Goal: Task Accomplishment & Management: Manage account settings

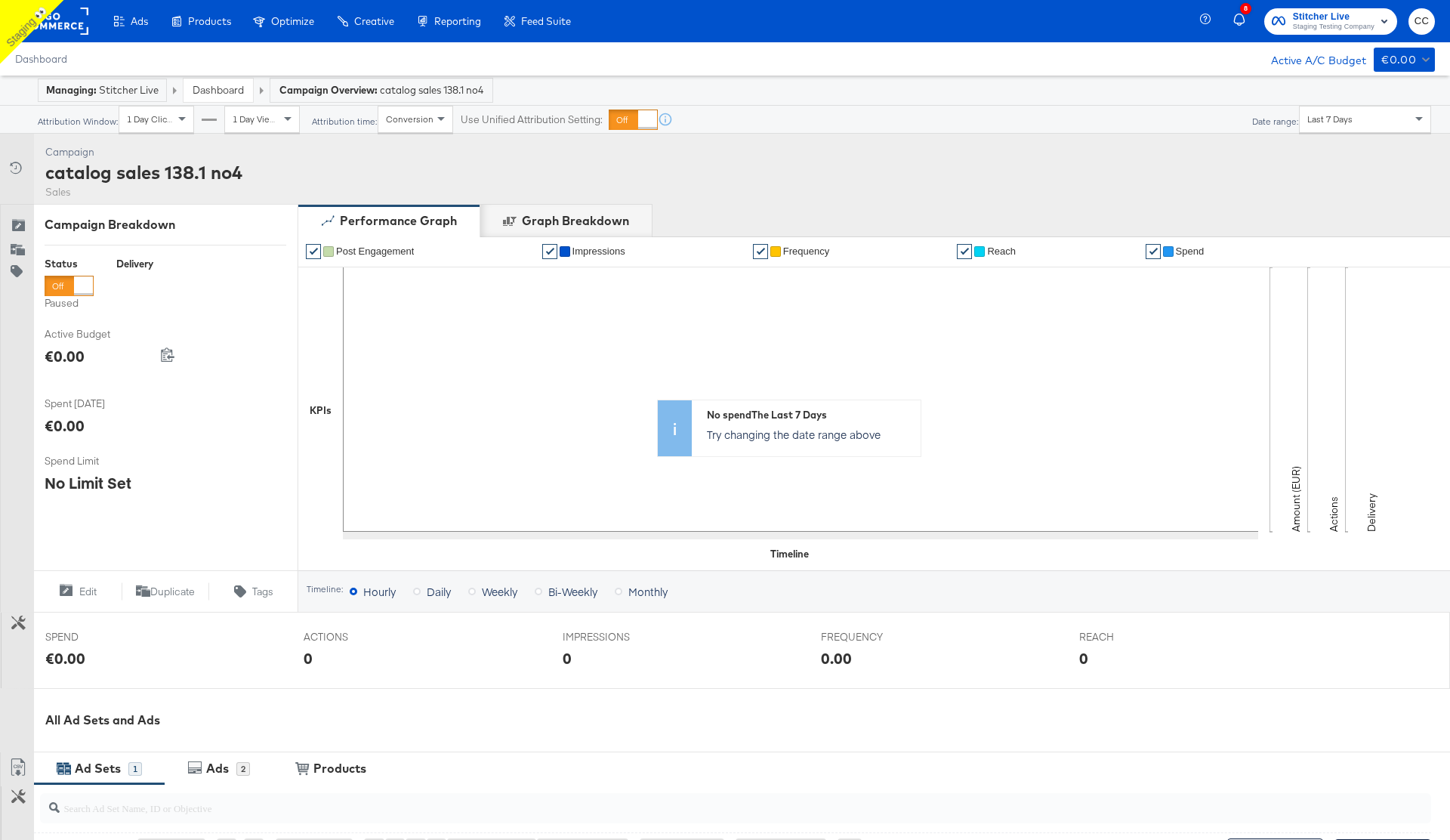
scroll to position [313, 0]
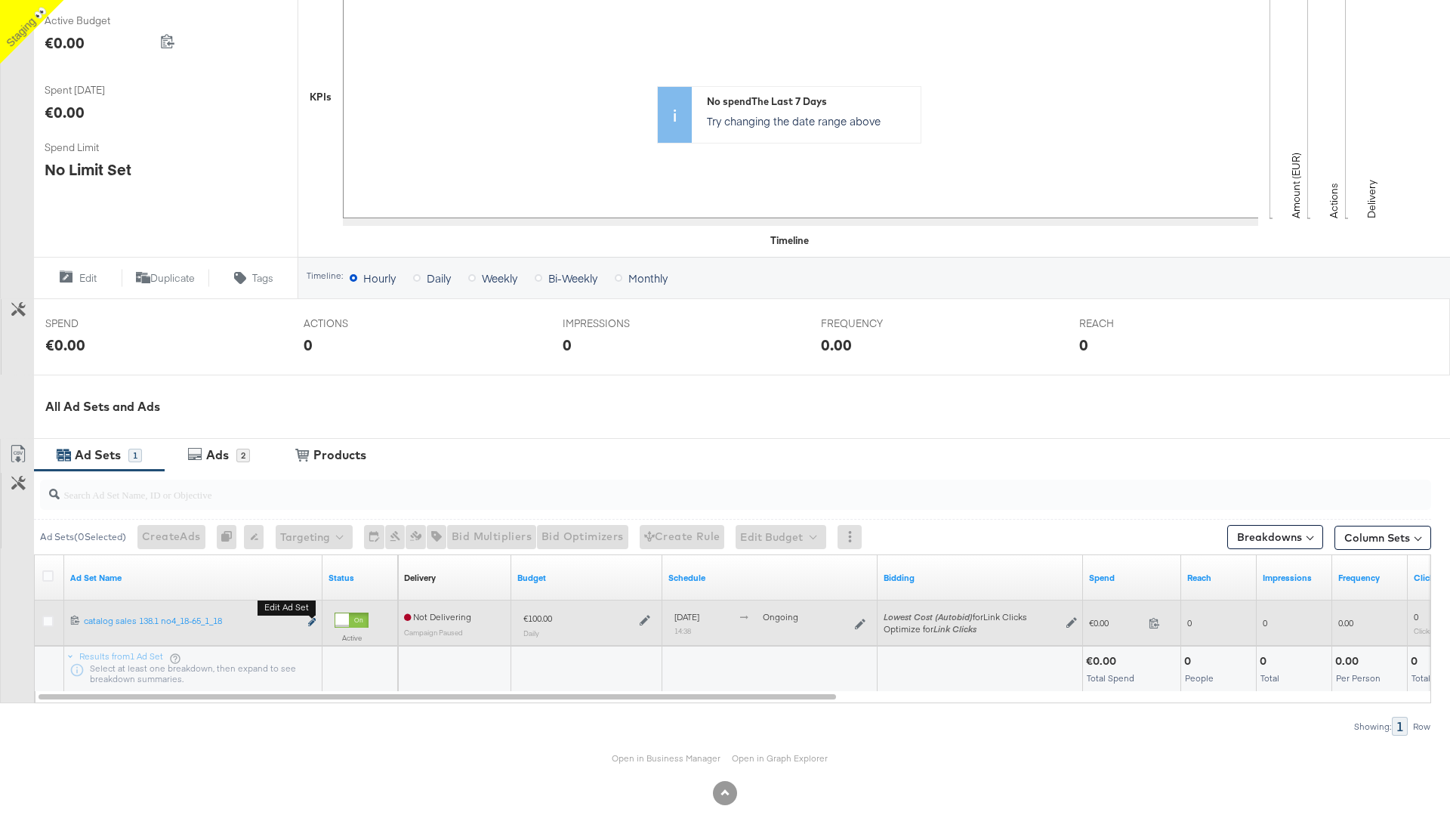
click at [313, 622] on icon "link" at bounding box center [311, 622] width 8 height 9
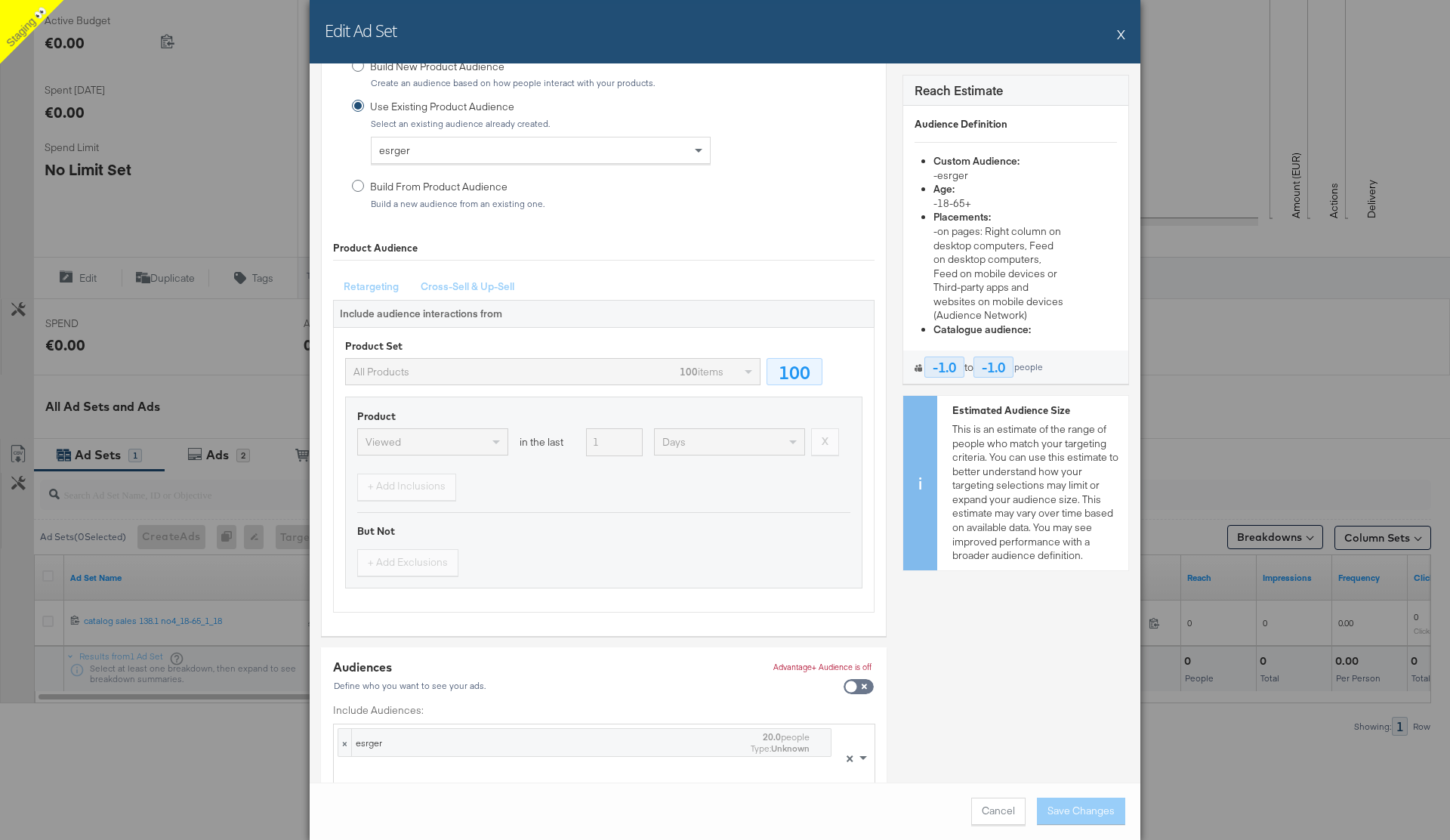
scroll to position [1080, 0]
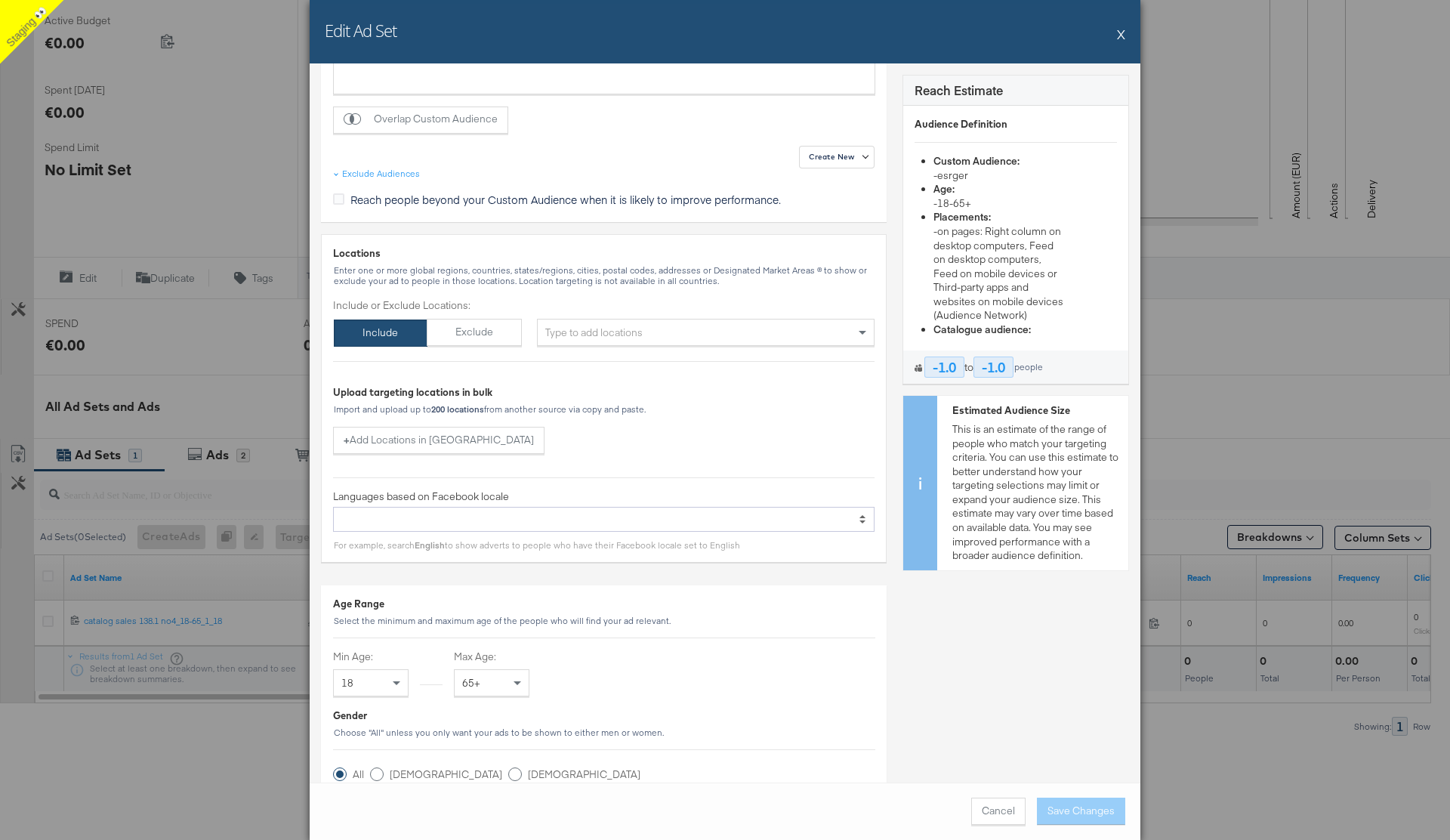
click at [663, 335] on div "Type to add locations" at bounding box center [706, 331] width 337 height 27
type input "usa"
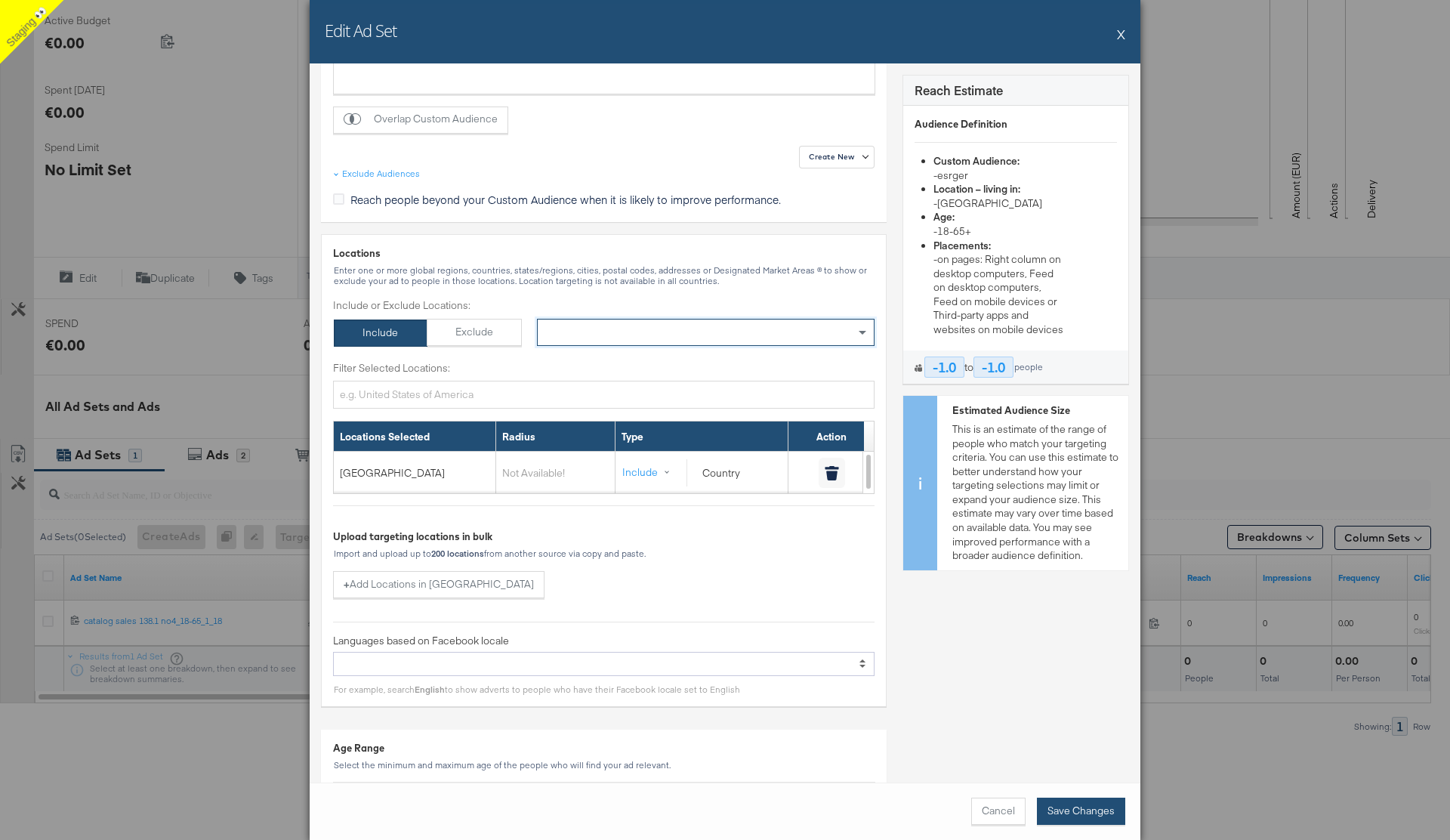
click at [1065, 811] on button "Save Changes" at bounding box center [1081, 811] width 88 height 27
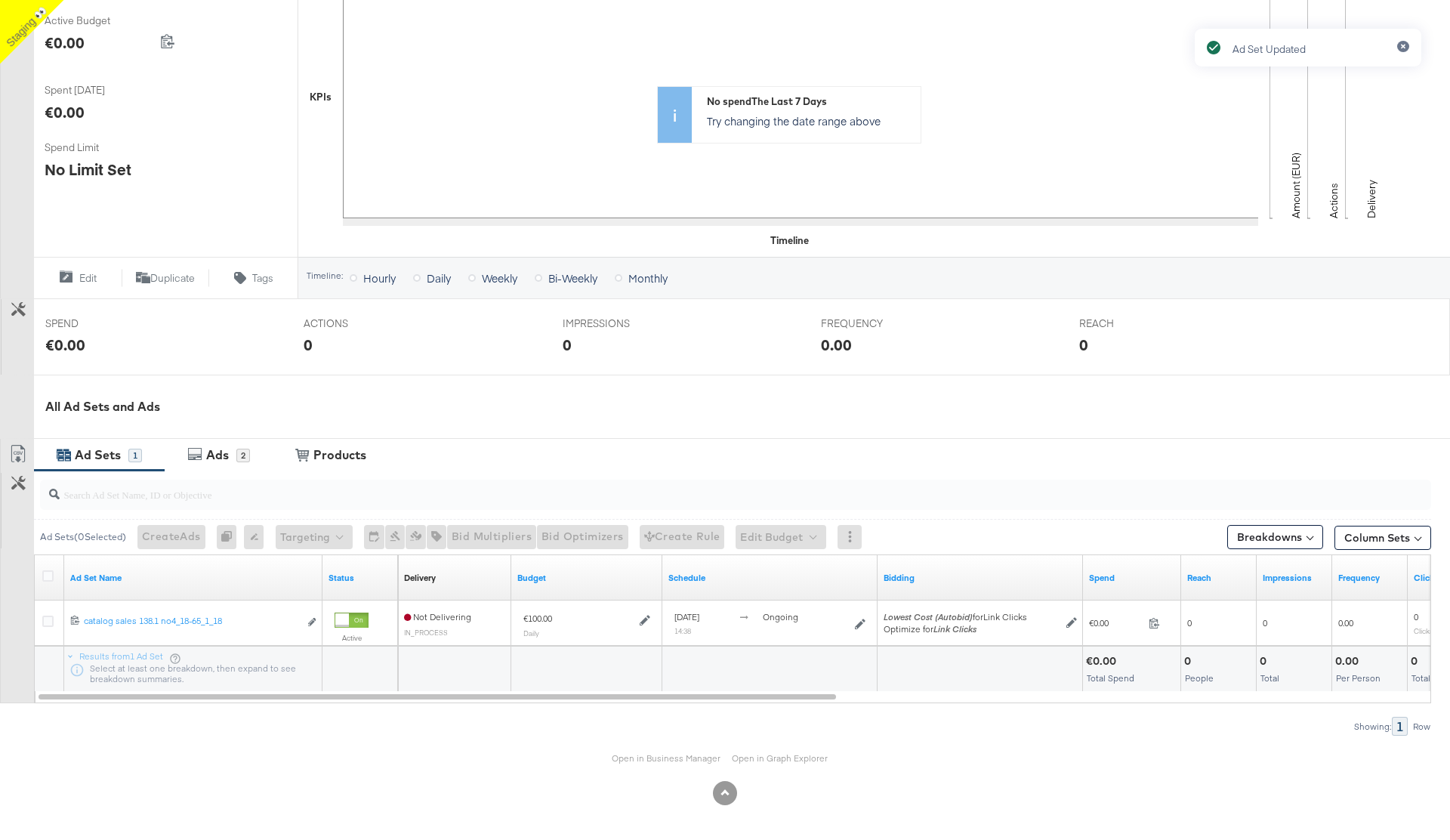
scroll to position [0, 0]
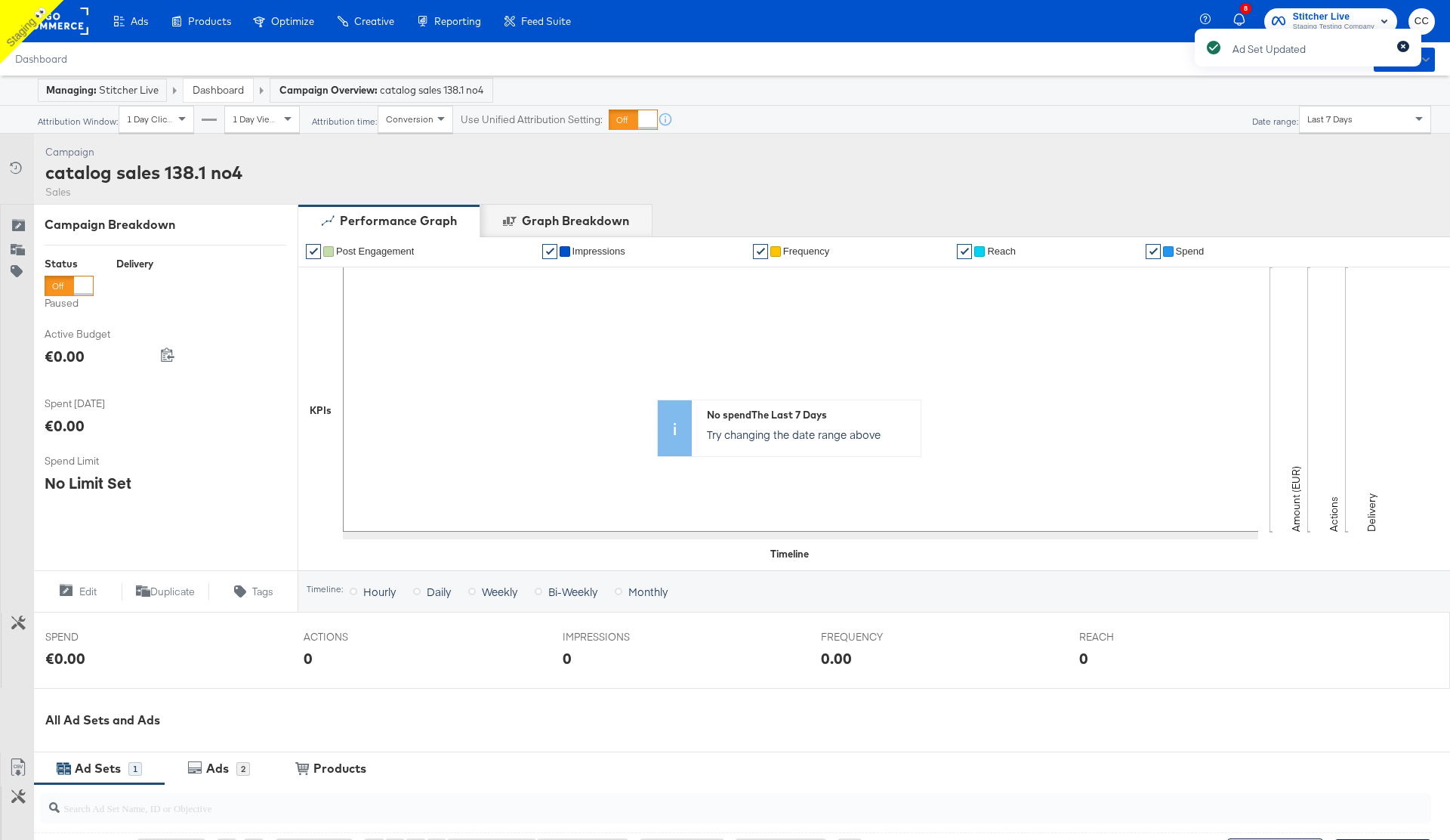
click at [1405, 50] on icon "button" at bounding box center [1403, 47] width 6 height 9
click at [1420, 31] on button "CC" at bounding box center [1421, 22] width 27 height 27
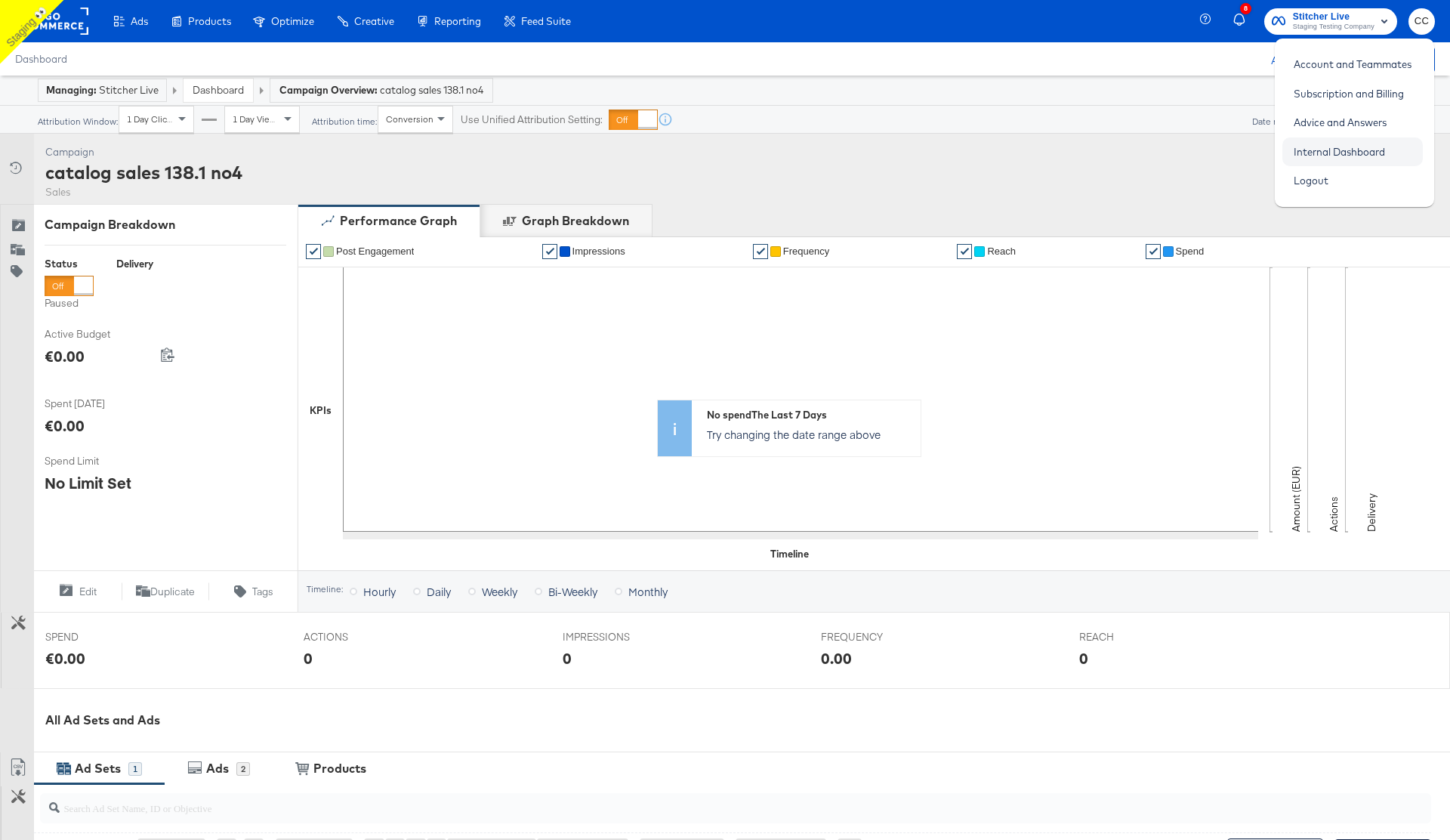
click at [1368, 156] on link "Internal Dashboard" at bounding box center [1340, 151] width 114 height 27
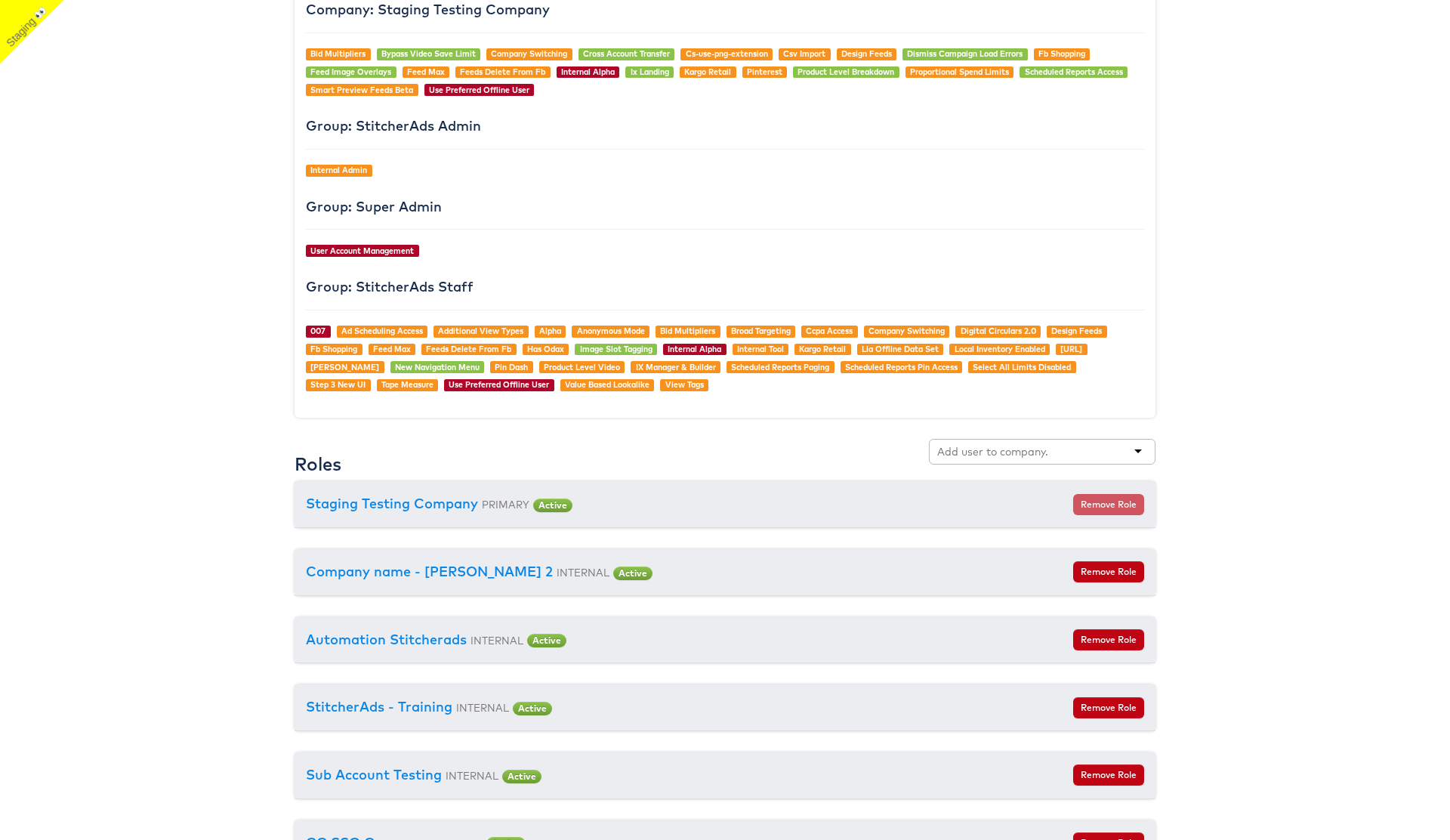
scroll to position [1643, 0]
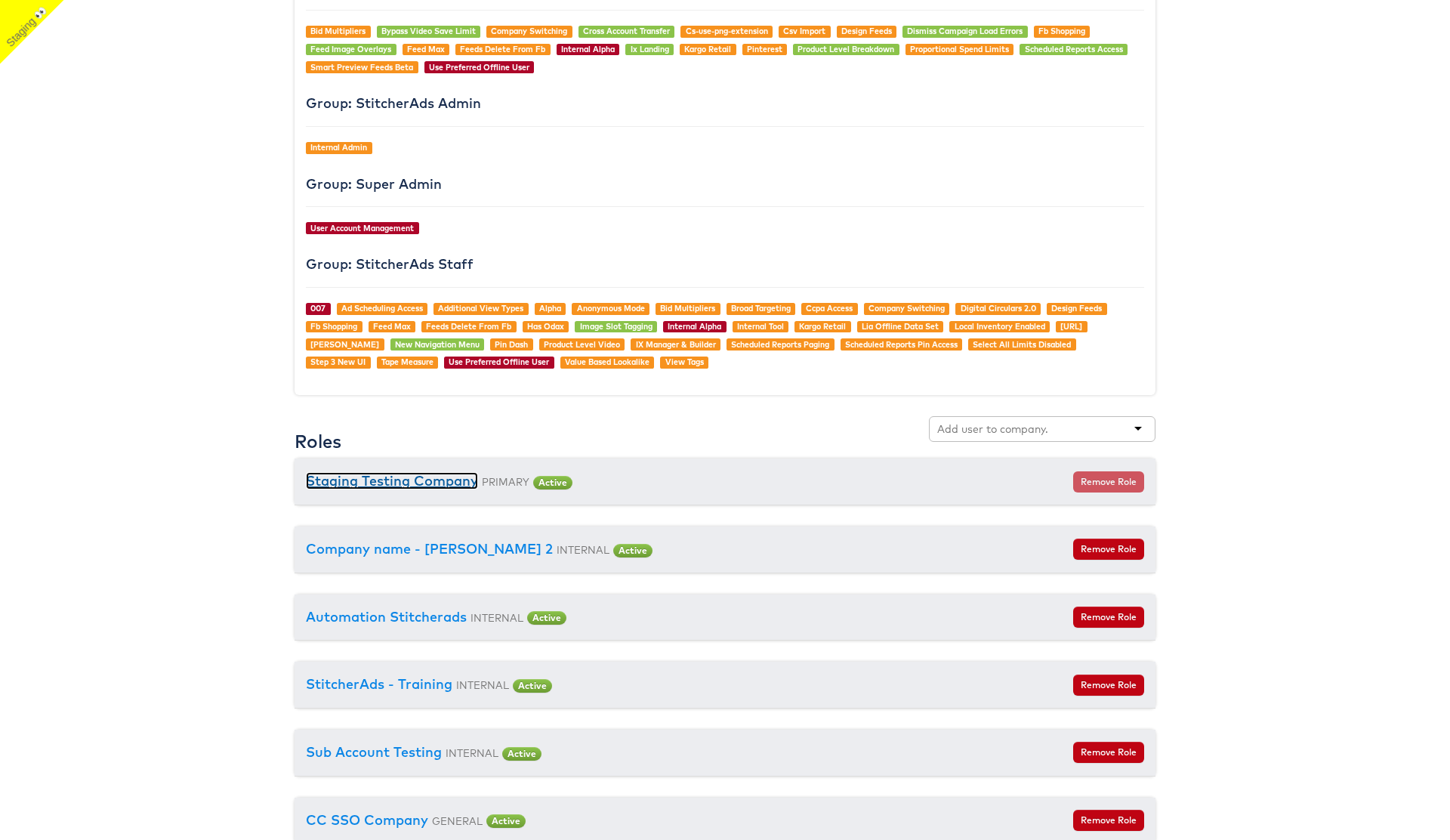
click at [426, 477] on link "Staging Testing Company" at bounding box center [392, 481] width 172 height 17
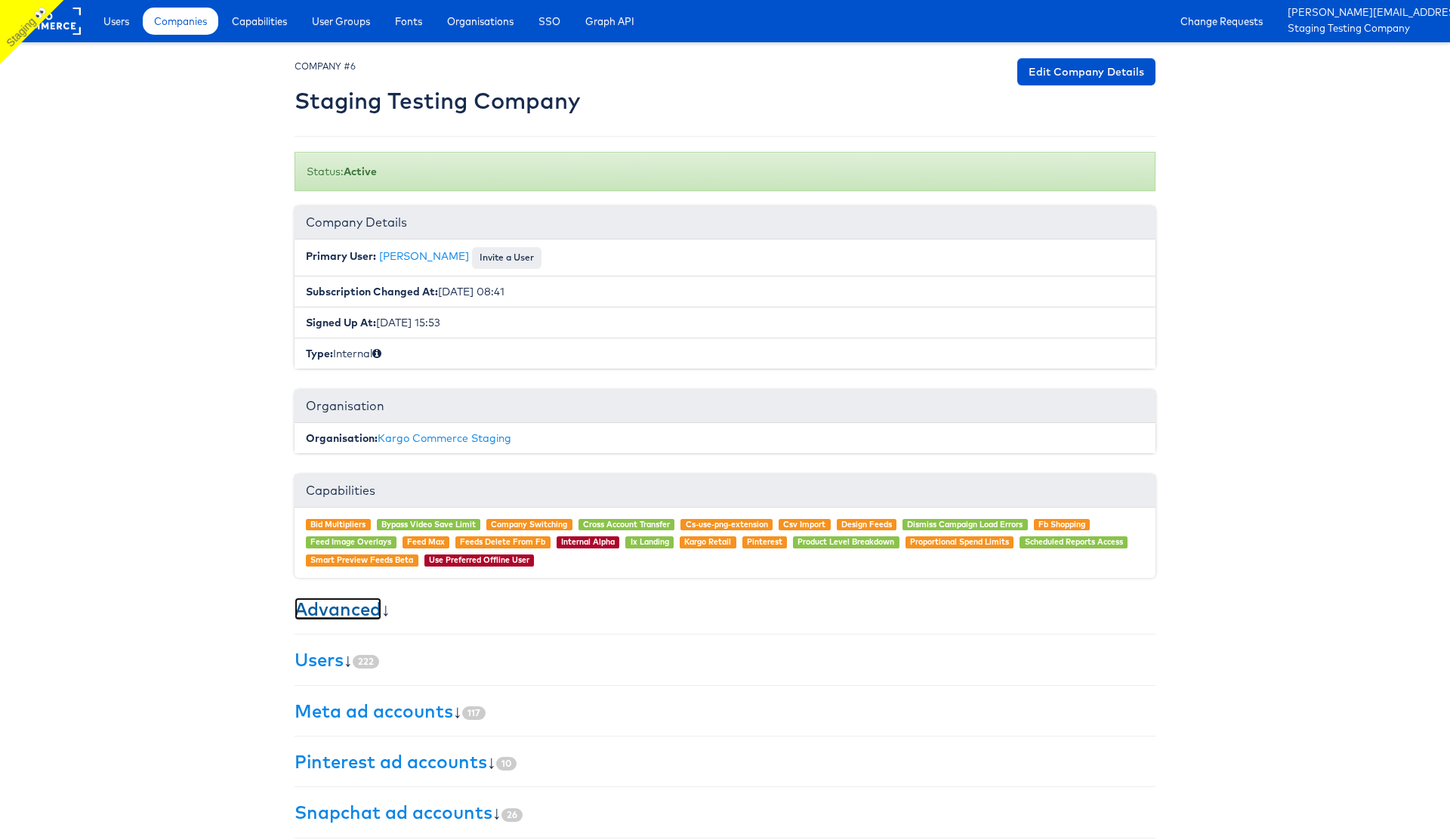
click at [334, 610] on link "Advanced" at bounding box center [338, 609] width 87 height 22
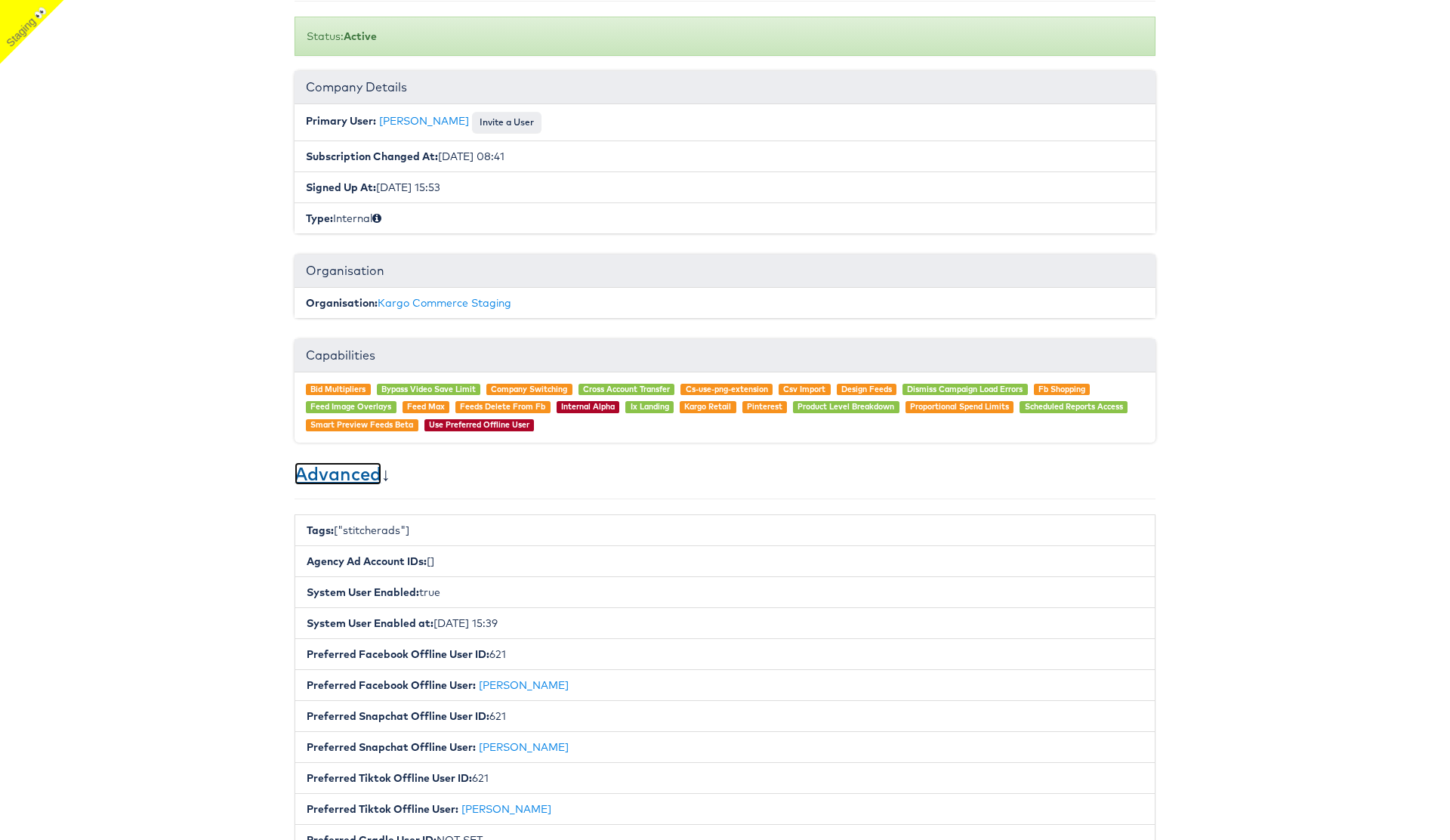
scroll to position [144, 0]
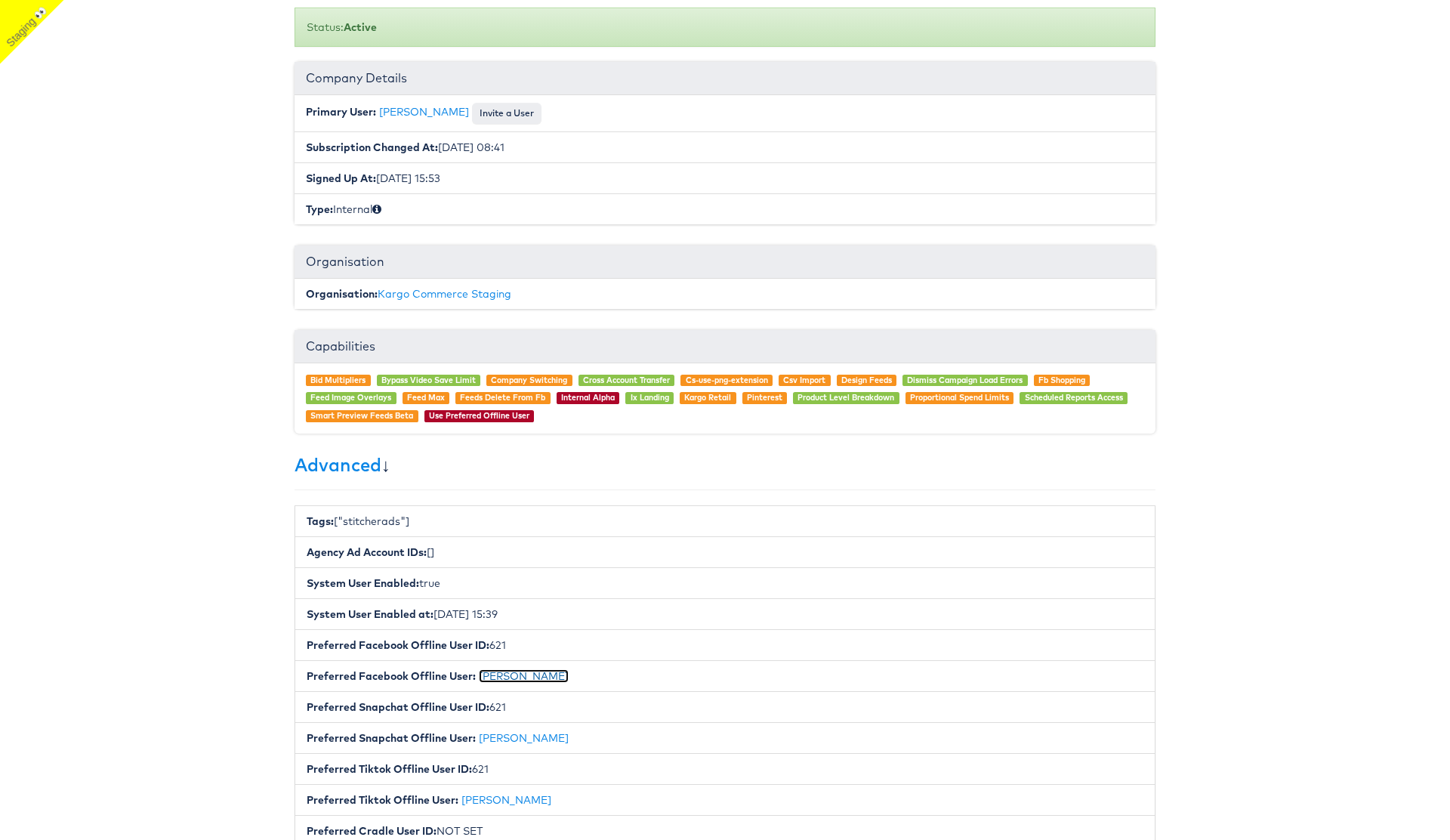
click at [510, 678] on link "[PERSON_NAME]" at bounding box center [524, 676] width 90 height 14
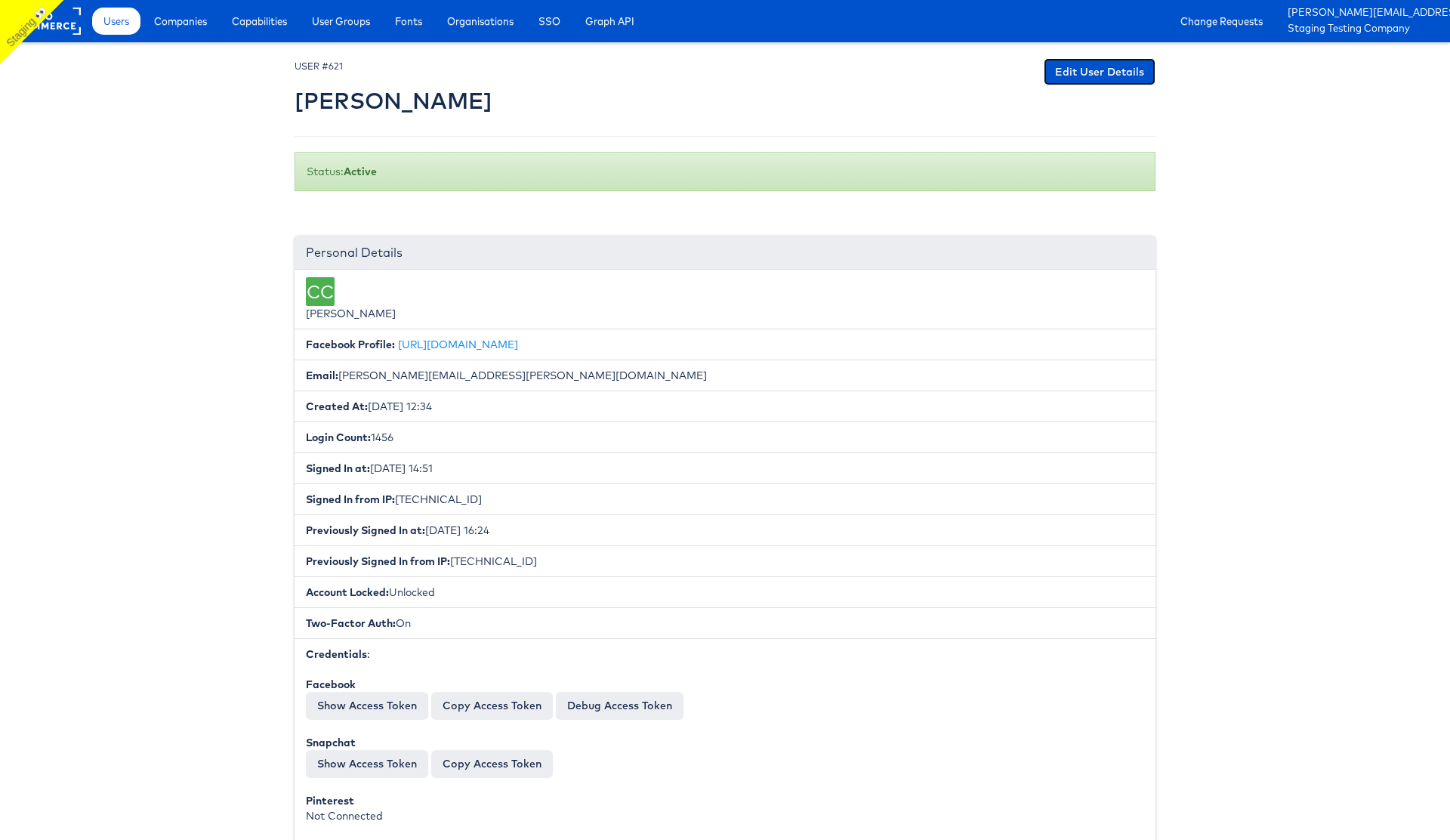
click at [1111, 70] on link "Edit User Details" at bounding box center [1100, 71] width 112 height 27
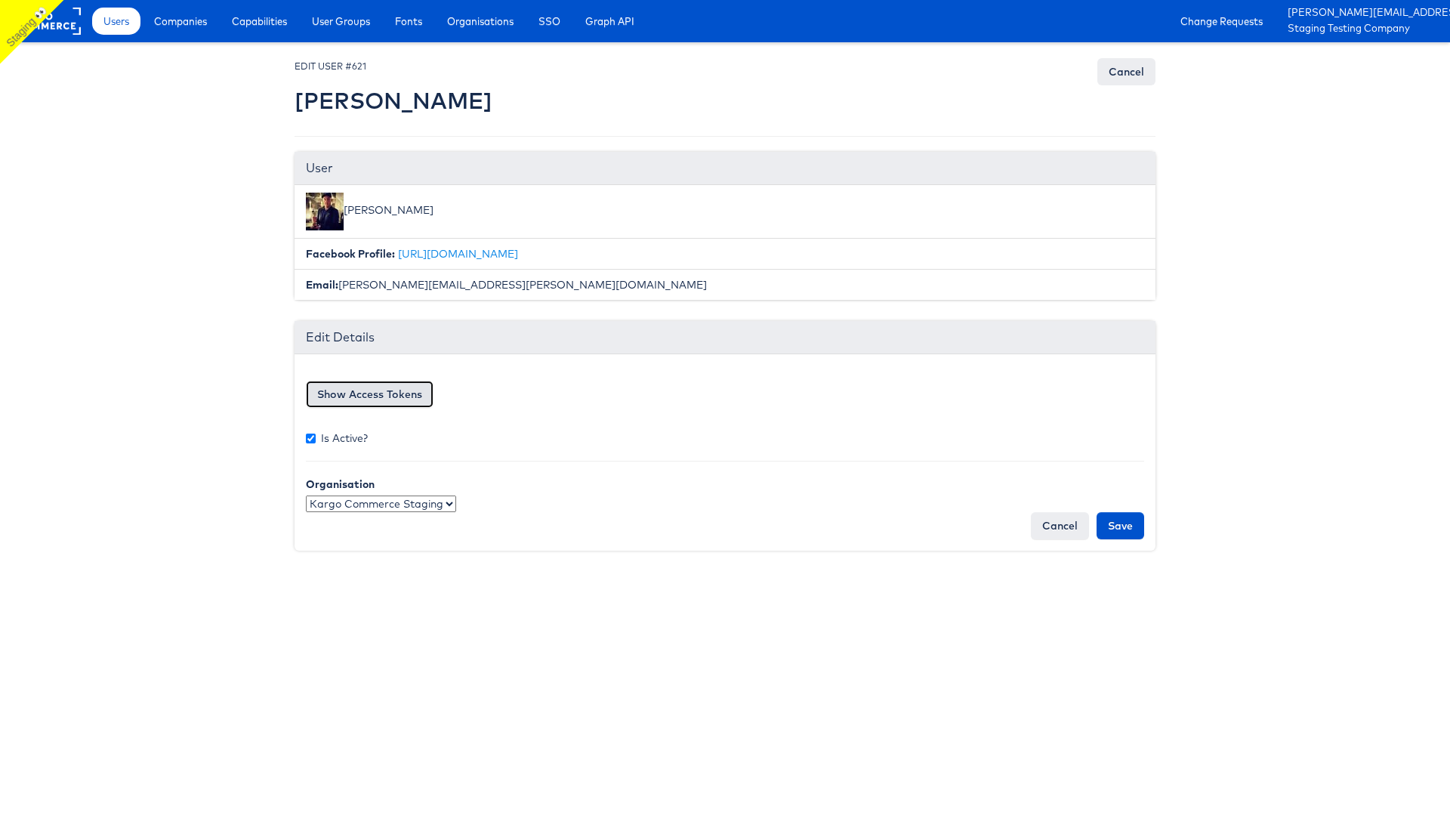
click at [382, 391] on button "Show Access Tokens" at bounding box center [370, 394] width 128 height 27
